Goal: Communication & Community: Participate in discussion

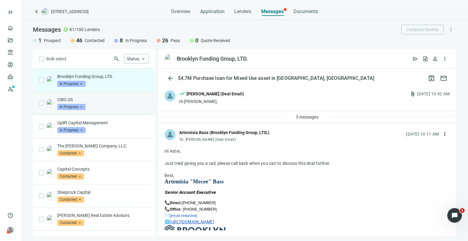
click at [118, 105] on div "CIBC US In Progress arrow_drop_down" at bounding box center [102, 103] width 91 height 13
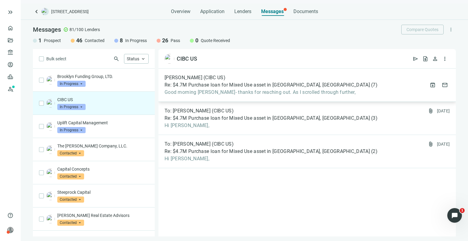
click at [235, 83] on span "Re: $4.7M Purchase loan for Mixed Use asset in [GEOGRAPHIC_DATA], [GEOGRAPHIC_D…" at bounding box center [267, 85] width 205 height 6
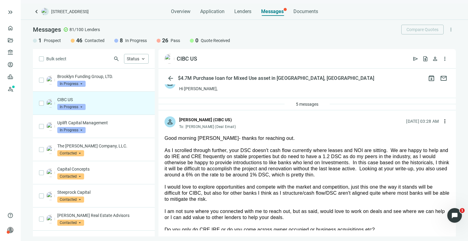
scroll to position [12, 0]
click at [281, 142] on div at bounding box center [307, 145] width 285 height 6
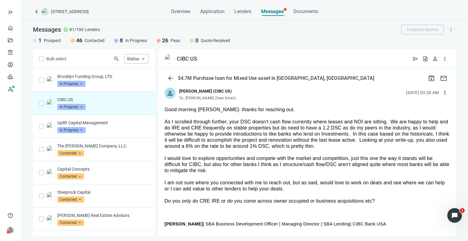
scroll to position [42, 0]
